Goal: Task Accomplishment & Management: Complete application form

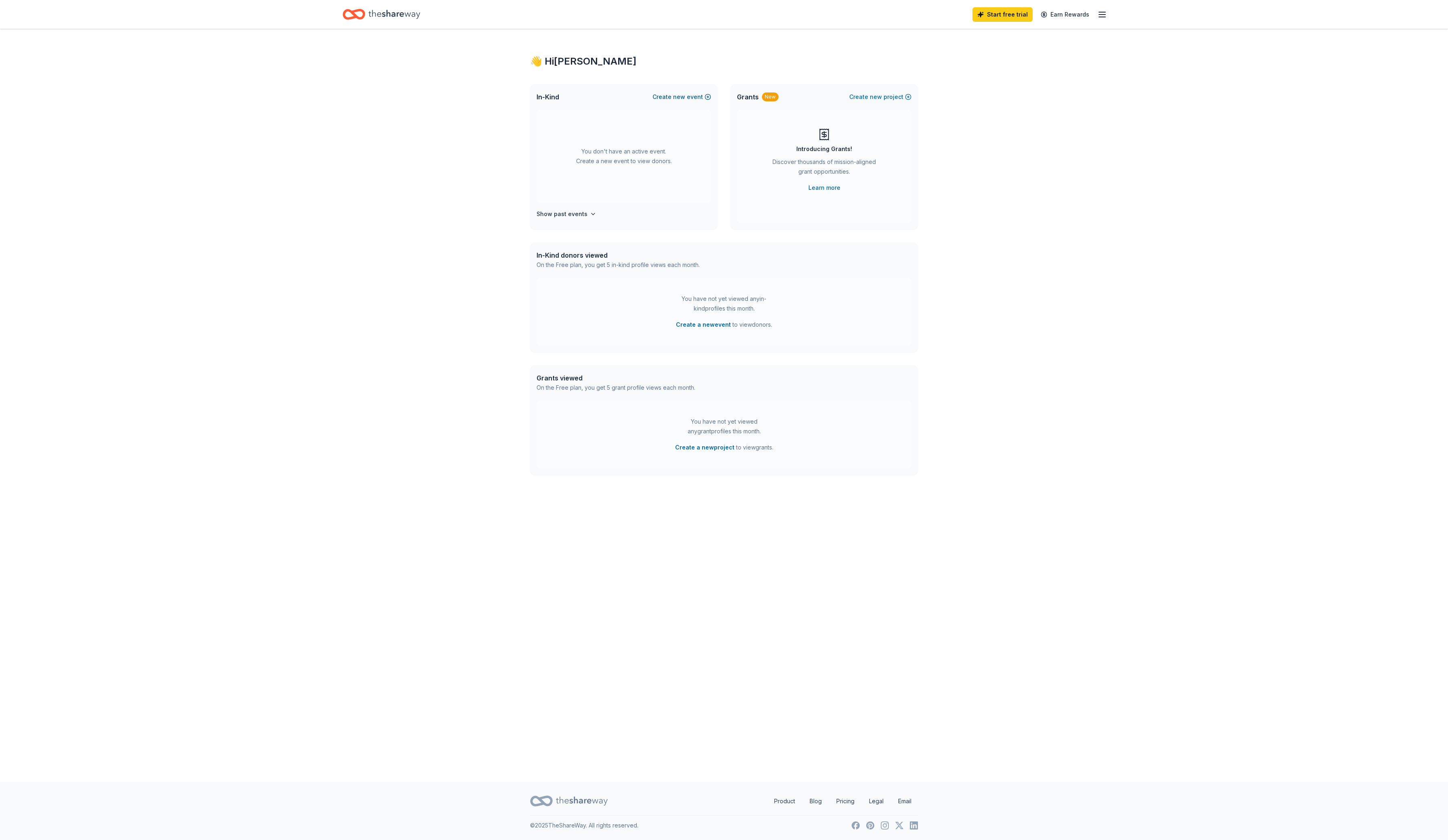
click at [687, 102] on button "Create new event" at bounding box center [682, 97] width 58 height 10
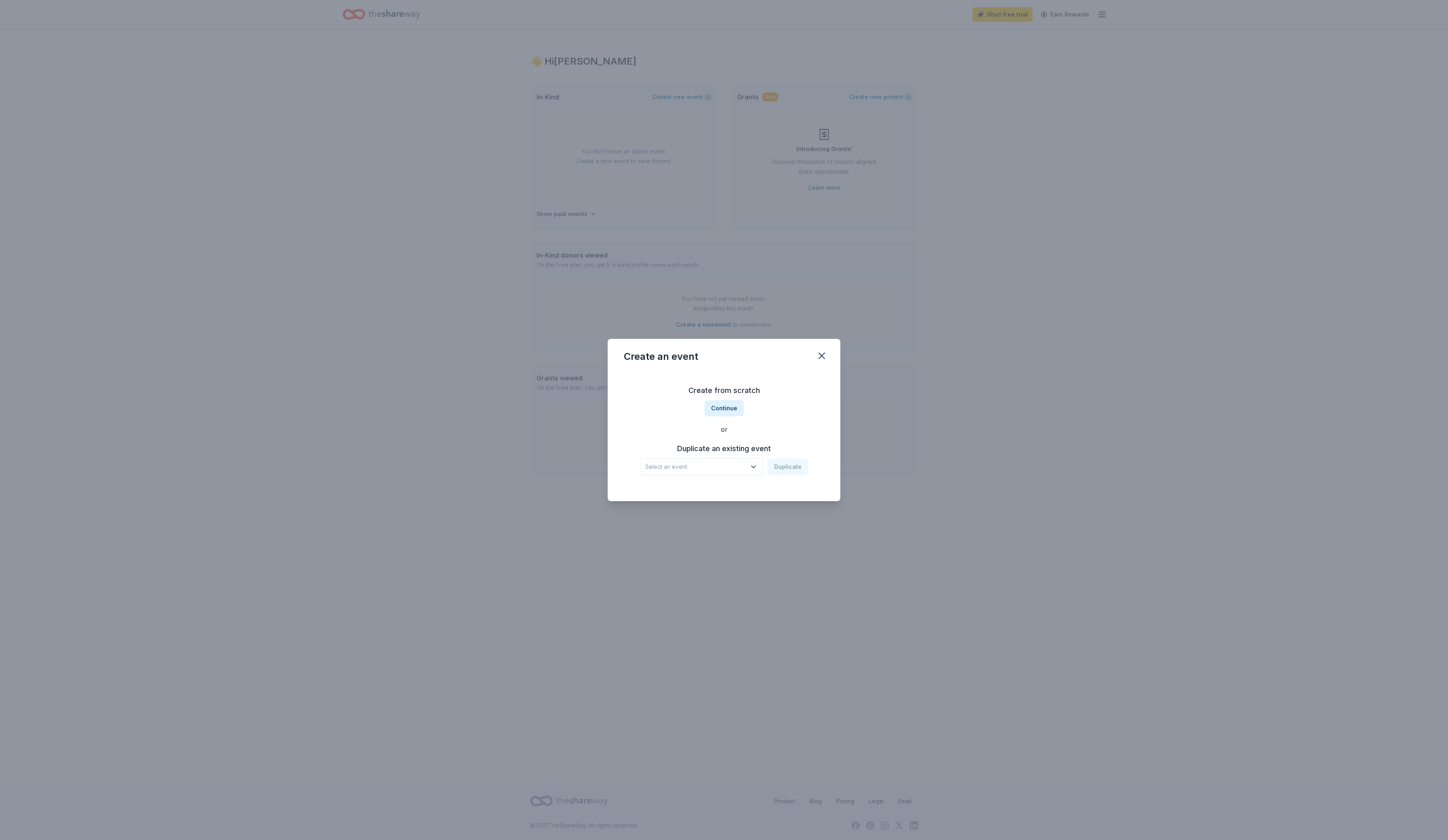
click at [741, 472] on span "Select an event" at bounding box center [696, 466] width 101 height 10
click at [716, 502] on div "[DATE] · [GEOGRAPHIC_DATA]" at bounding box center [677, 505] width 78 height 10
click at [798, 475] on button "Duplicate" at bounding box center [788, 467] width 40 height 17
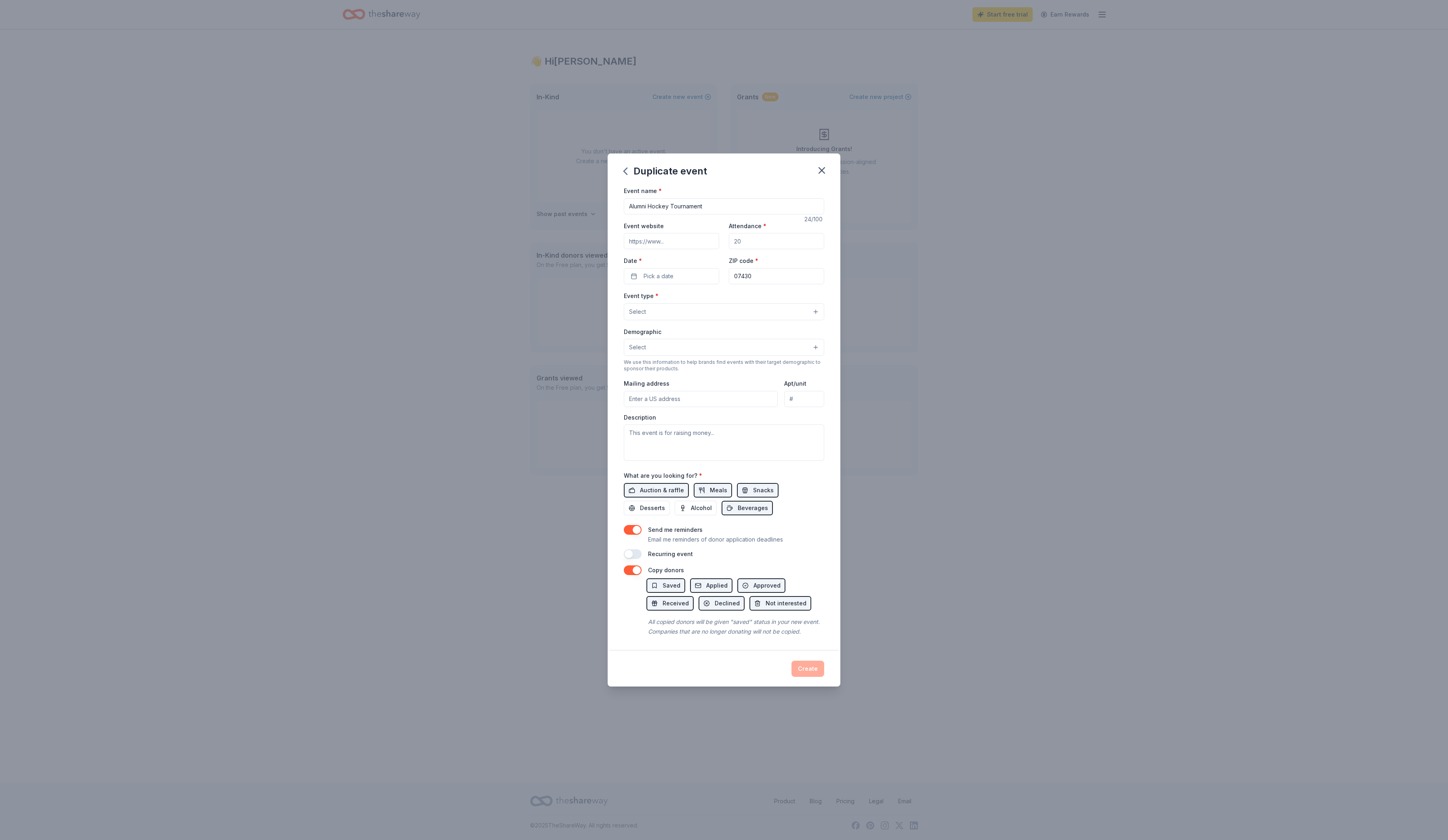
click at [662, 303] on button "Select" at bounding box center [724, 312] width 200 height 17
click at [656, 327] on span "Fundraiser" at bounding box center [724, 332] width 187 height 11
click at [612, 635] on div "Event name * Alumni Hockey Tournament 24 /100 Event website Attendance * Date *…" at bounding box center [724, 418] width 233 height 466
click at [778, 233] on input "Attendance *" at bounding box center [777, 240] width 96 height 16
type input "100"
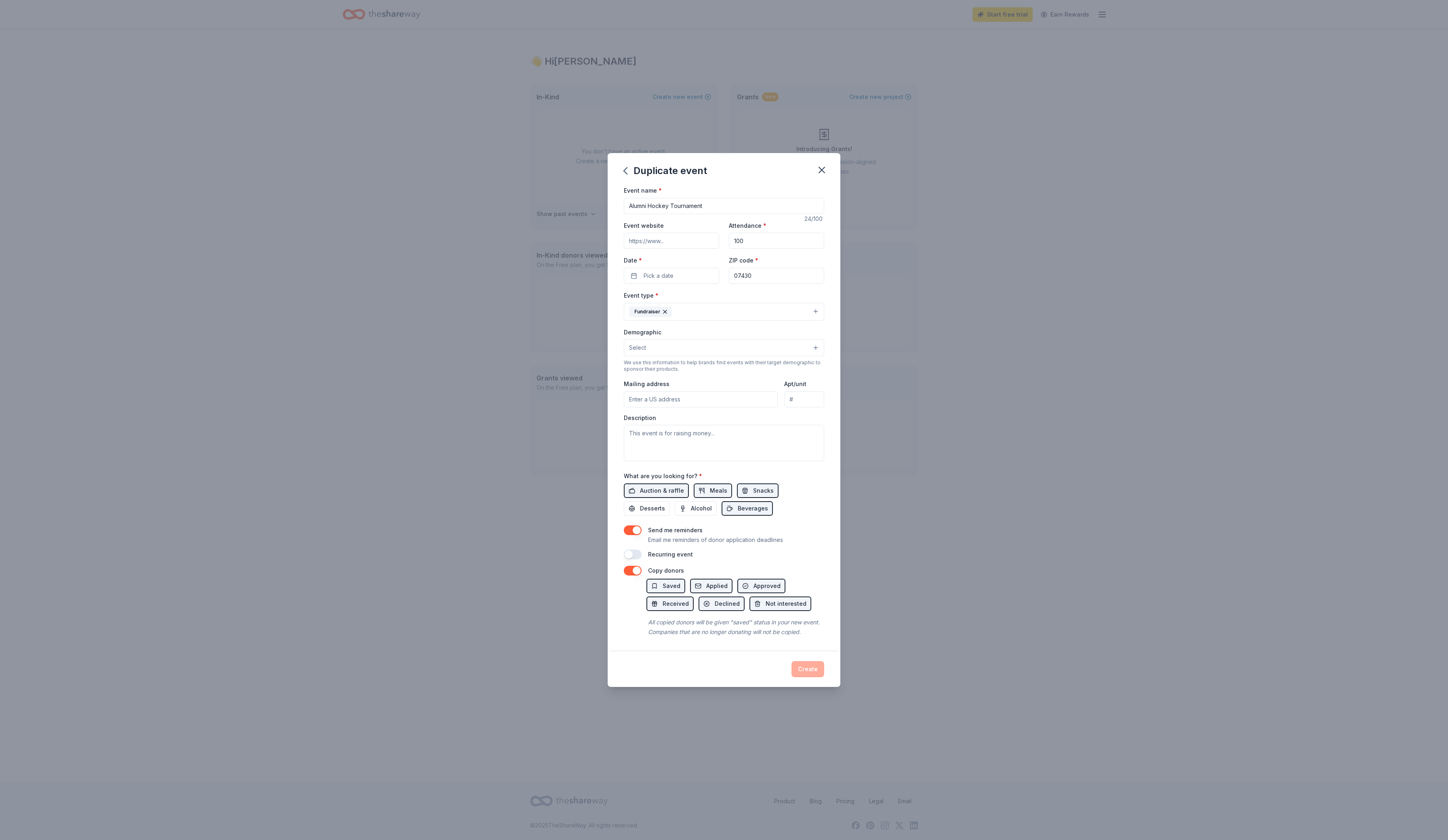
click at [663, 339] on button "Select" at bounding box center [724, 348] width 200 height 17
click at [654, 363] on span "All genders" at bounding box center [724, 368] width 187 height 11
click at [634, 255] on div "Event name * Alumni Hockey Tournament 24 /100 Event website Attendance * 100 Da…" at bounding box center [724, 372] width 200 height 375
click at [644, 271] on span "Pick a date" at bounding box center [658, 275] width 30 height 10
click at [707, 275] on button "Go to next month" at bounding box center [702, 274] width 11 height 11
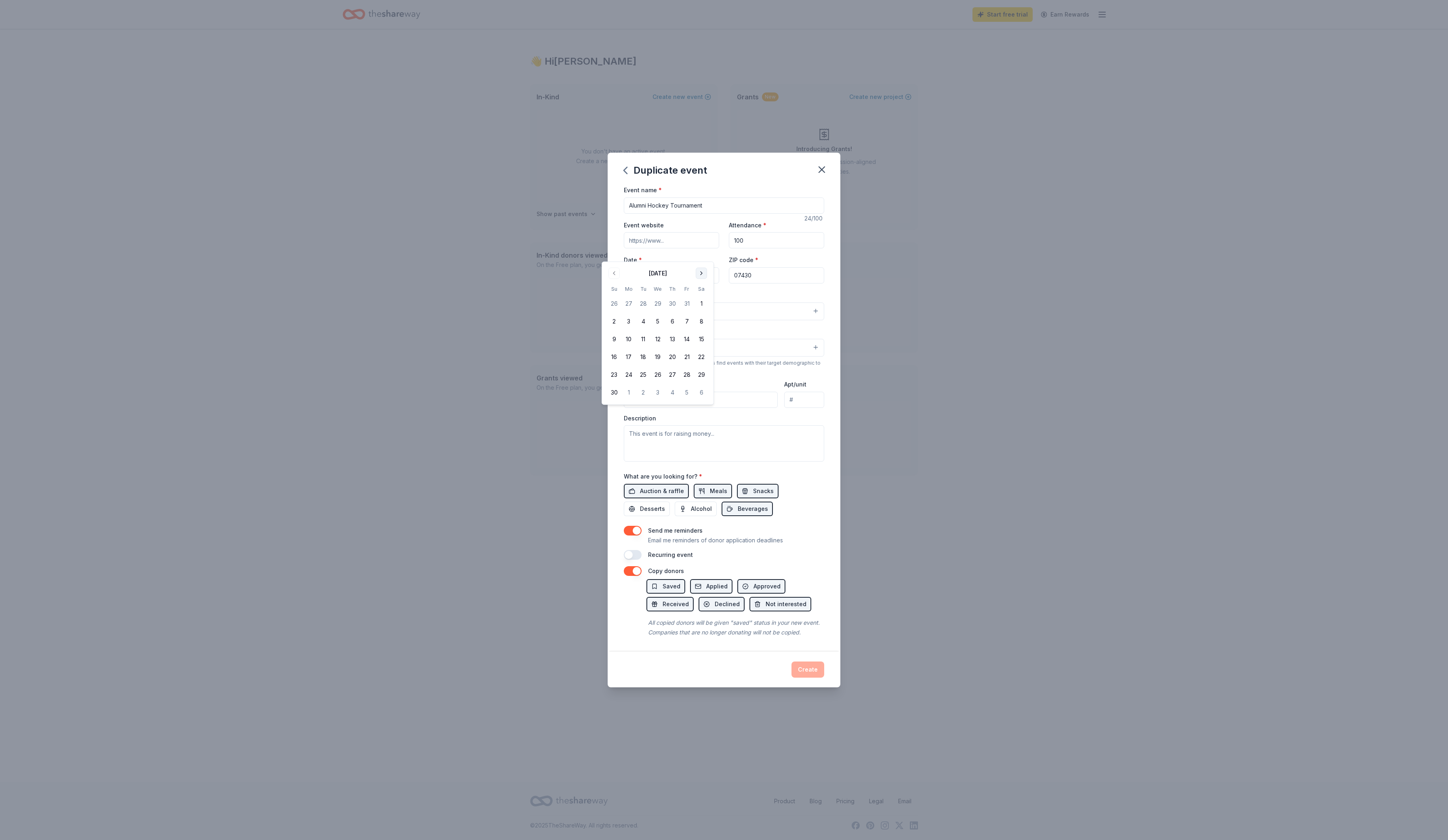
click at [707, 275] on button "Go to next month" at bounding box center [702, 274] width 11 height 11
click at [707, 276] on button "Go to next month" at bounding box center [702, 274] width 11 height 11
click at [680, 311] on button "1" at bounding box center [672, 304] width 15 height 15
click at [818, 678] on button "Create" at bounding box center [808, 669] width 33 height 16
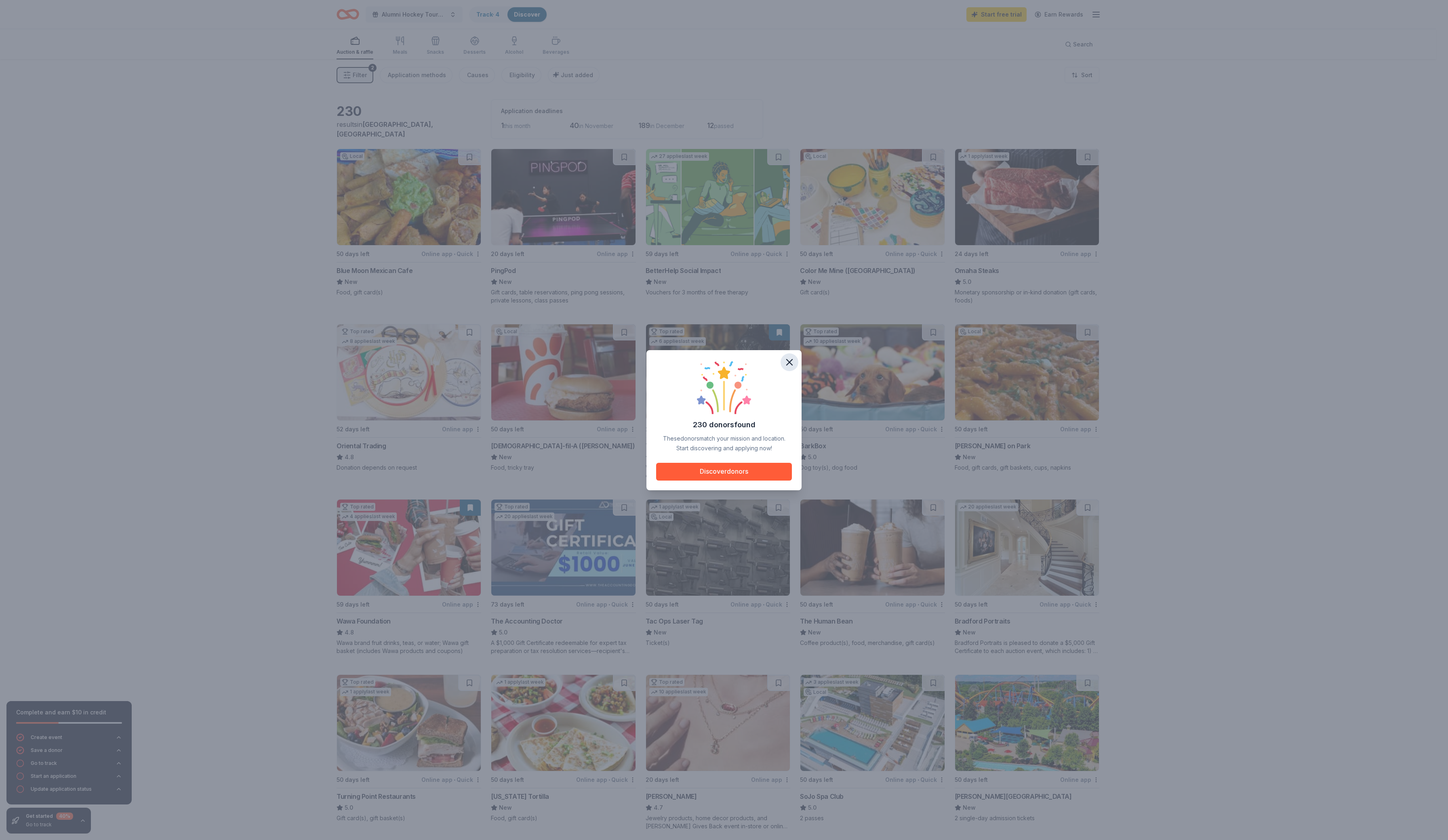
click at [794, 357] on icon "button" at bounding box center [789, 362] width 11 height 11
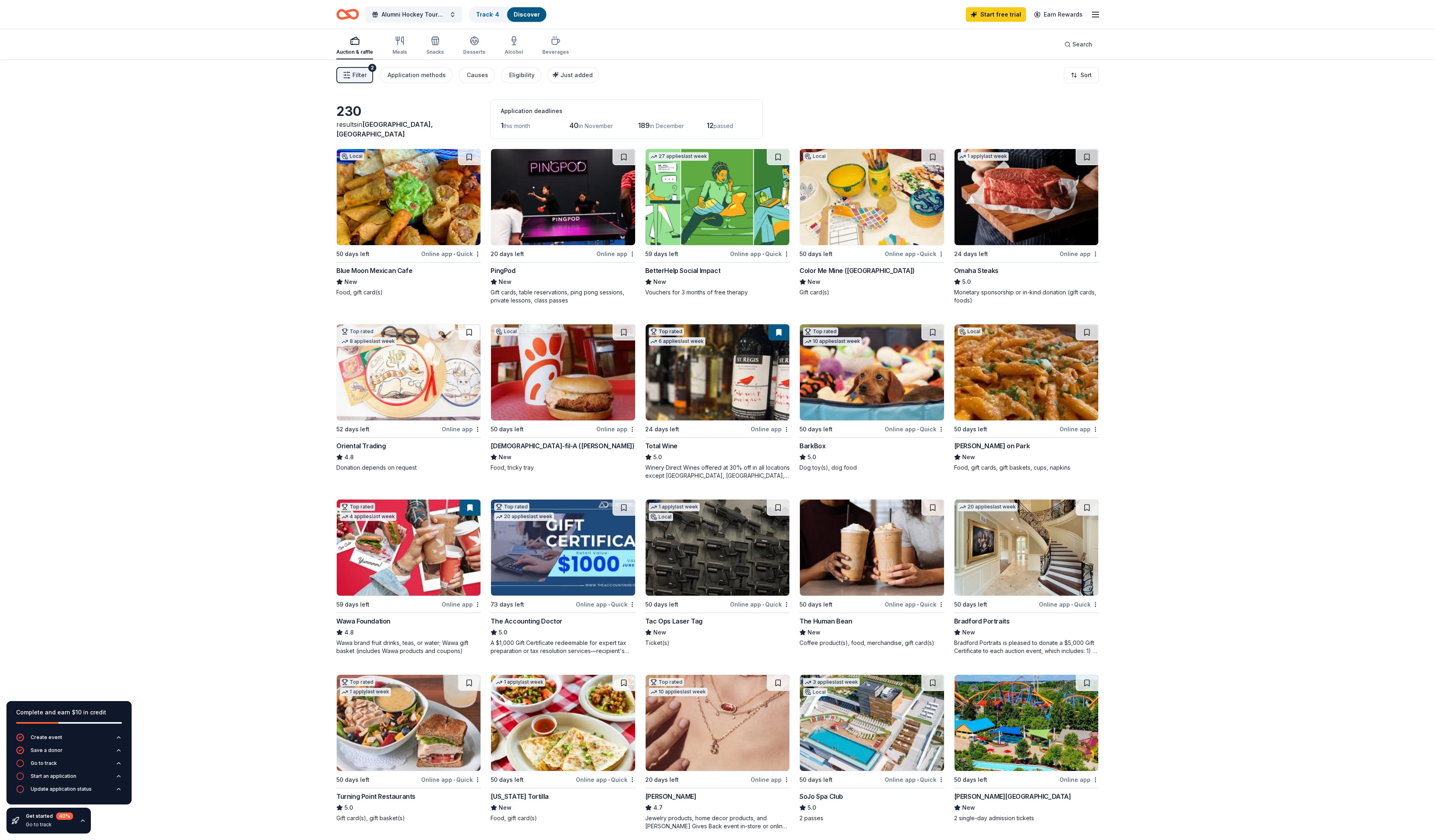
click at [1200, 188] on div "Complete and earn $10 in credit Create event Save a donor Go to track Start an …" at bounding box center [718, 616] width 1435 height 1115
